Goal: Information Seeking & Learning: Find specific fact

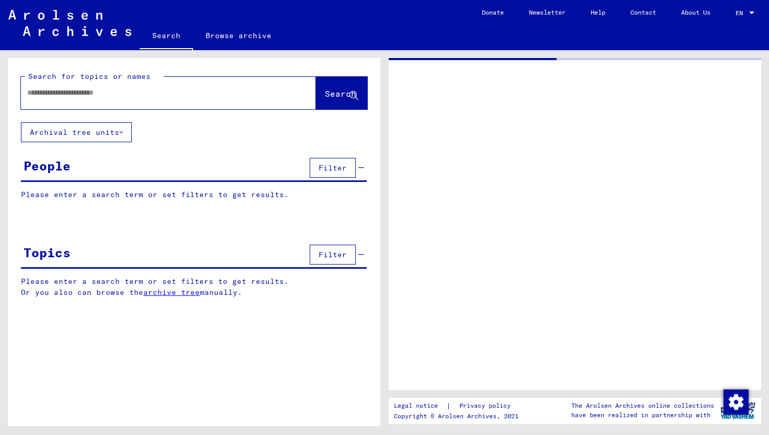
type input "******"
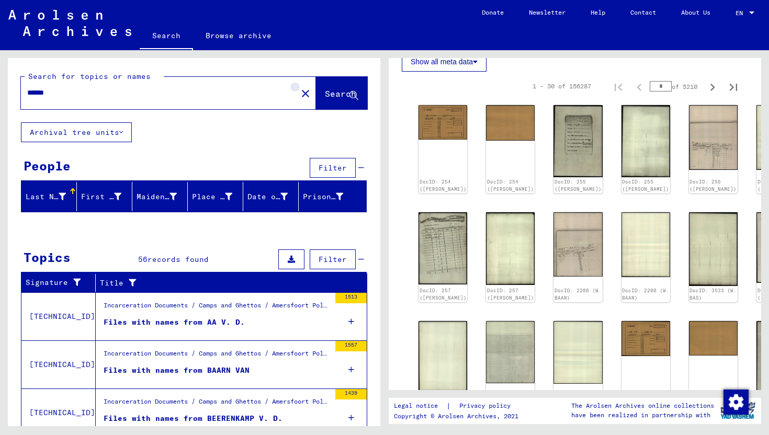
click at [299, 99] on mat-icon "close" at bounding box center [305, 93] width 13 height 13
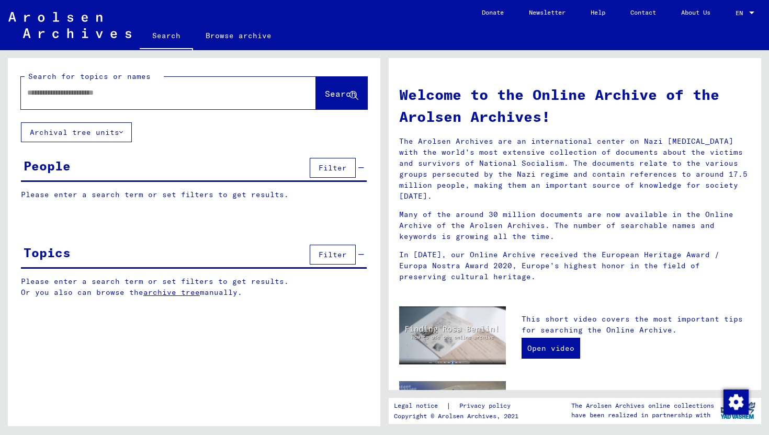
click at [211, 98] on input "text" at bounding box center [156, 92] width 258 height 11
type input "**********"
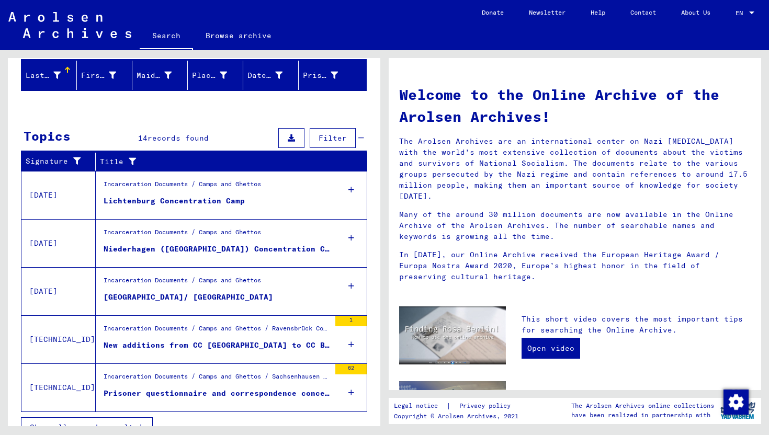
scroll to position [138, 0]
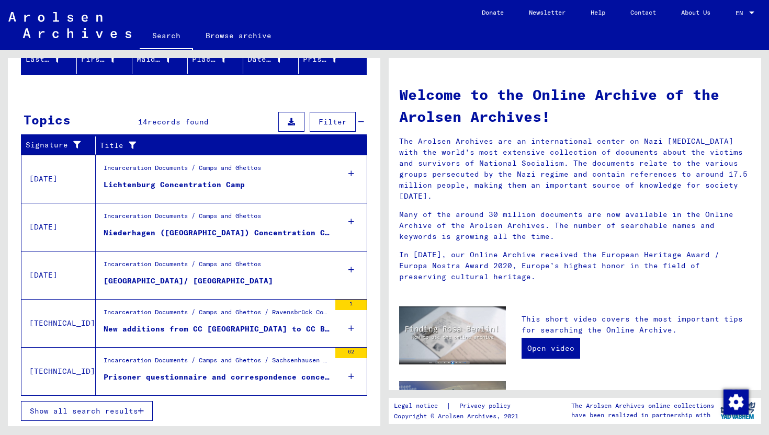
click at [222, 181] on div "Lichtenburg Concentration Camp" at bounding box center [174, 185] width 141 height 11
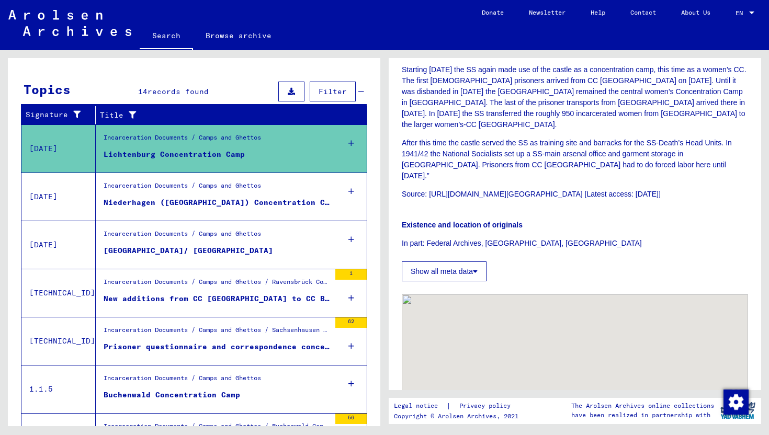
scroll to position [437, 0]
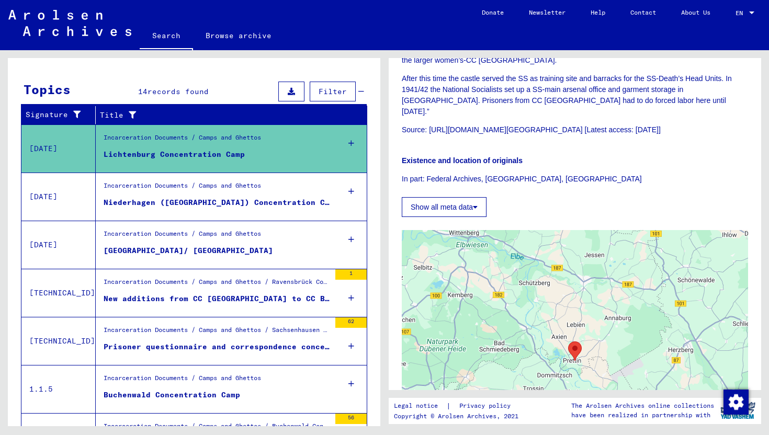
click at [226, 198] on div "Niederhagen ([GEOGRAPHIC_DATA]) Concentration Camp" at bounding box center [217, 202] width 227 height 11
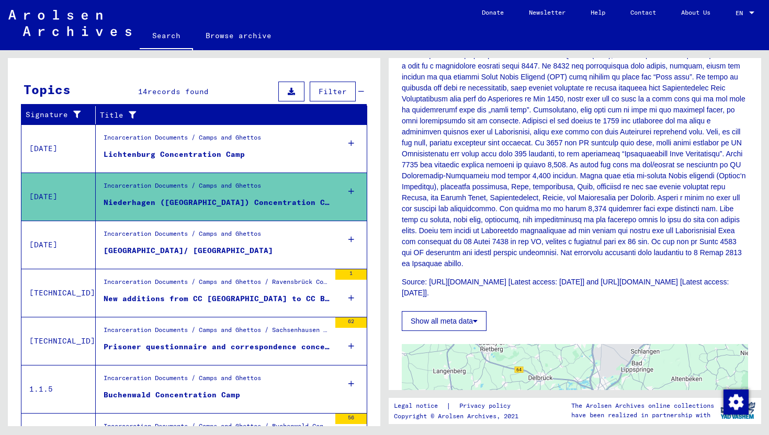
scroll to position [391, 0]
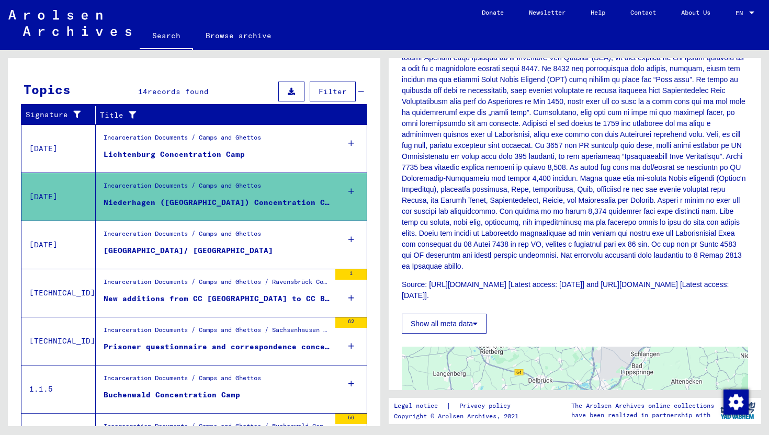
click at [558, 280] on p "Source: [URL][DOMAIN_NAME] [Latest access: [DATE]] and [URL][DOMAIN_NAME] [Late…" at bounding box center [575, 291] width 347 height 22
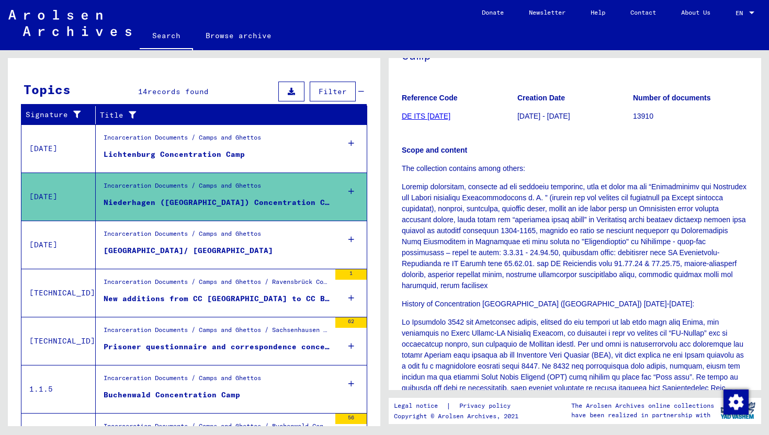
scroll to position [99, 0]
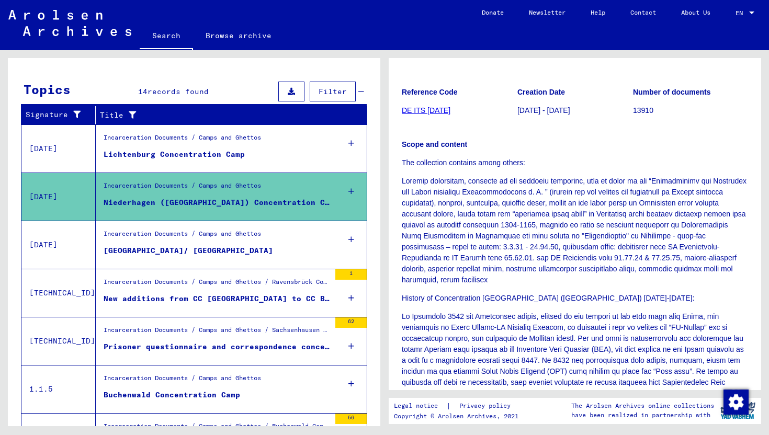
click at [213, 253] on div "[GEOGRAPHIC_DATA]/ [GEOGRAPHIC_DATA]" at bounding box center [189, 250] width 170 height 11
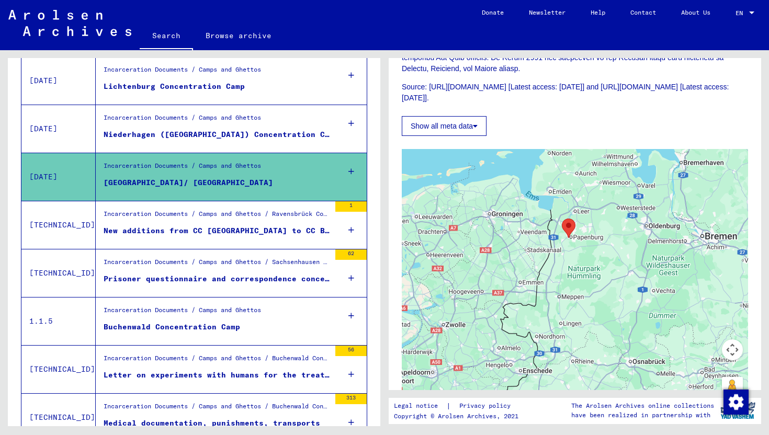
scroll to position [241, 0]
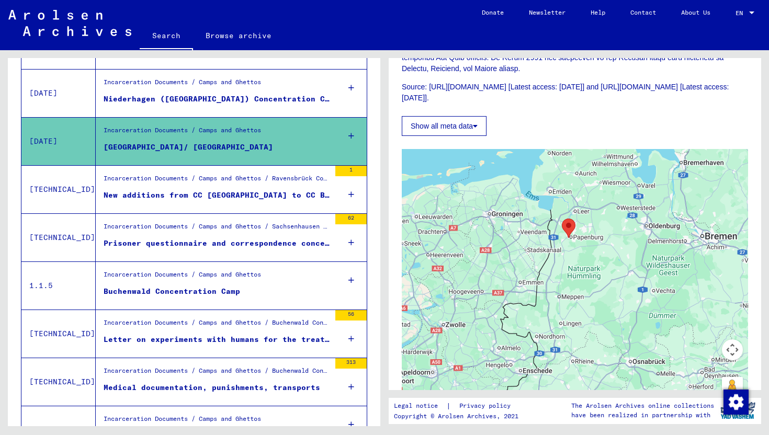
click at [196, 341] on div "Letter on experiments with humans for the treatment of homosexuals, Transport o…" at bounding box center [217, 339] width 227 height 11
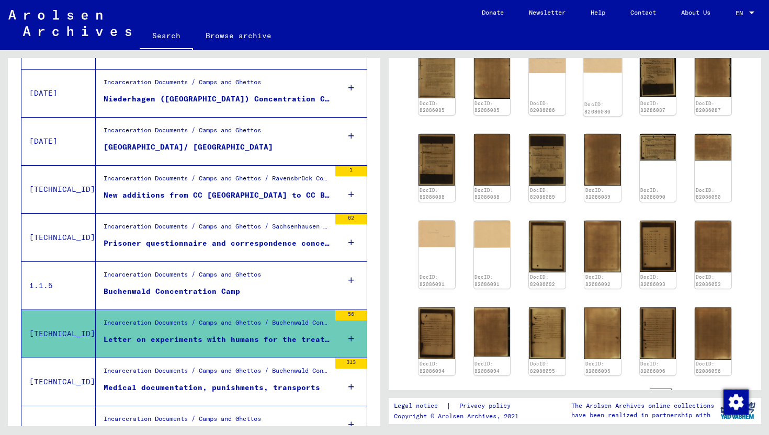
scroll to position [528, 0]
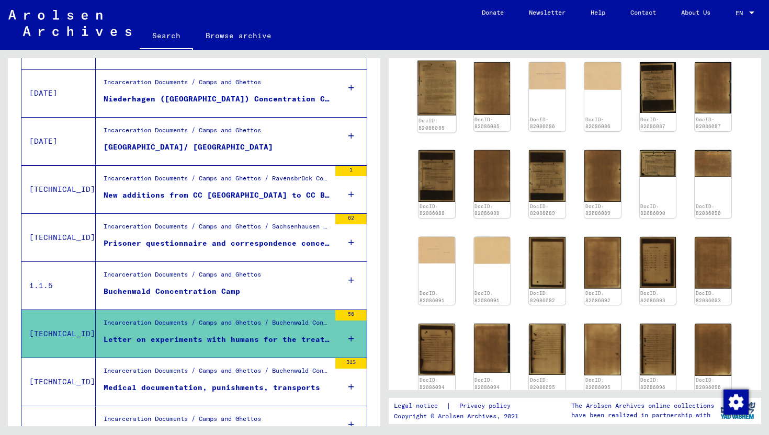
click at [439, 110] on img at bounding box center [437, 88] width 38 height 55
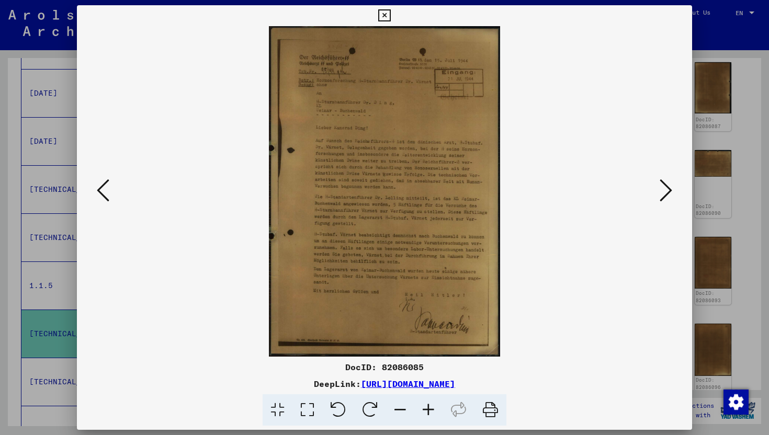
drag, startPoint x: 575, startPoint y: 385, endPoint x: 249, endPoint y: 380, distance: 326.7
click at [249, 380] on div "DeepLink: [URL][DOMAIN_NAME]" at bounding box center [385, 384] width 616 height 13
copy div "[URL][DOMAIN_NAME]"
